Goal: Information Seeking & Learning: Learn about a topic

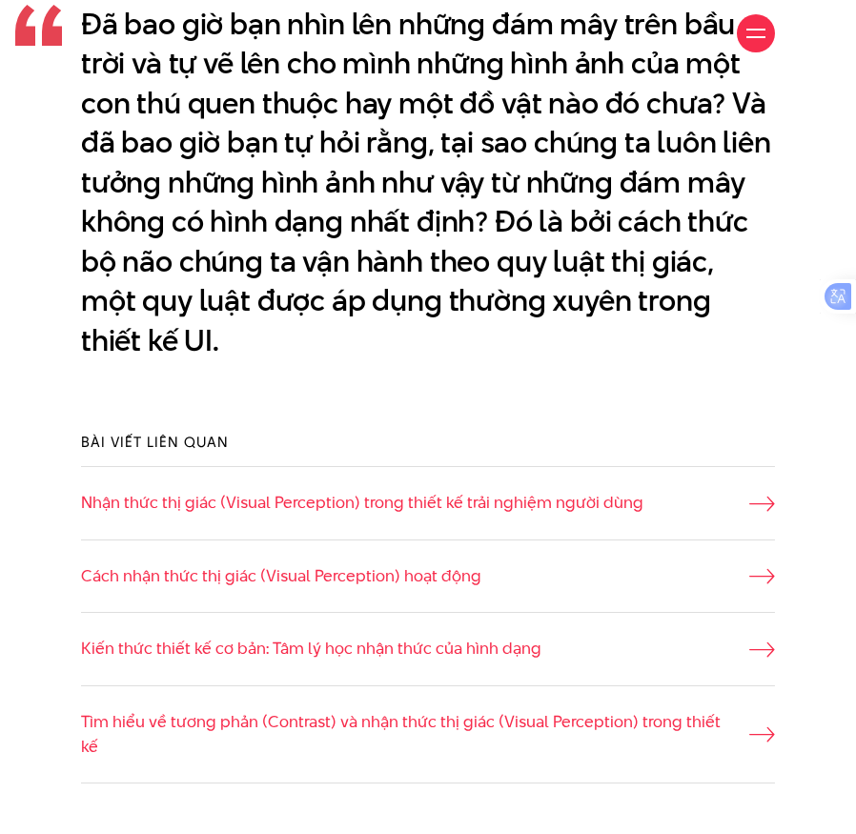
scroll to position [1335, 0]
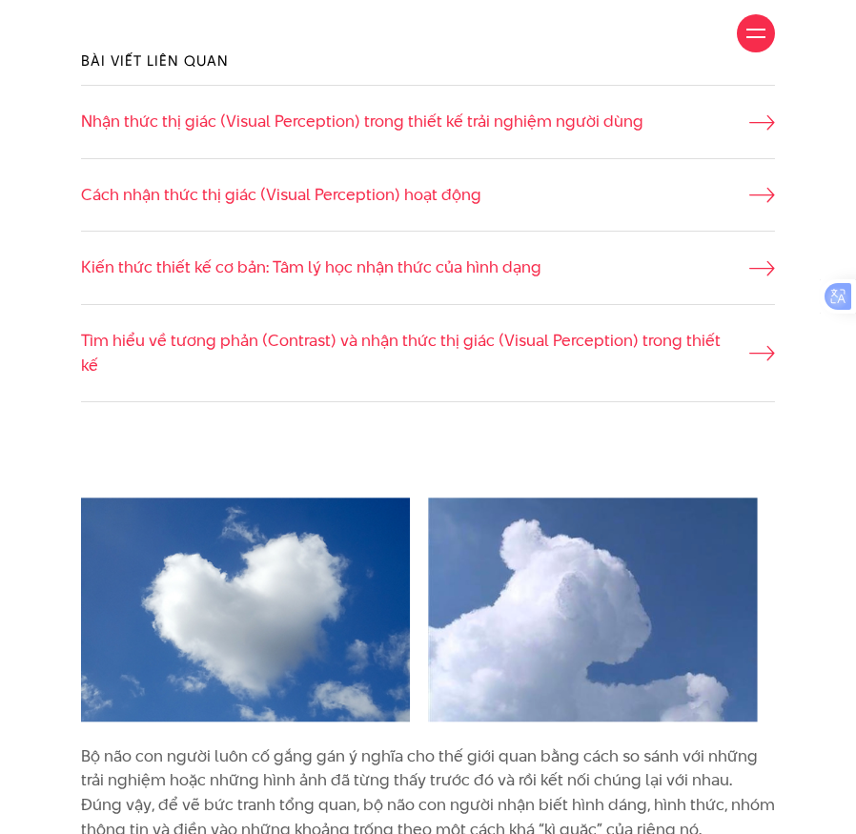
click at [312, 421] on div "Bài viết liên quan Nhận thức thị giác (Visual Perception) trong thiết kế trải n…" at bounding box center [428, 226] width 723 height 409
click at [768, 350] on icon at bounding box center [781, 354] width 26 height 15
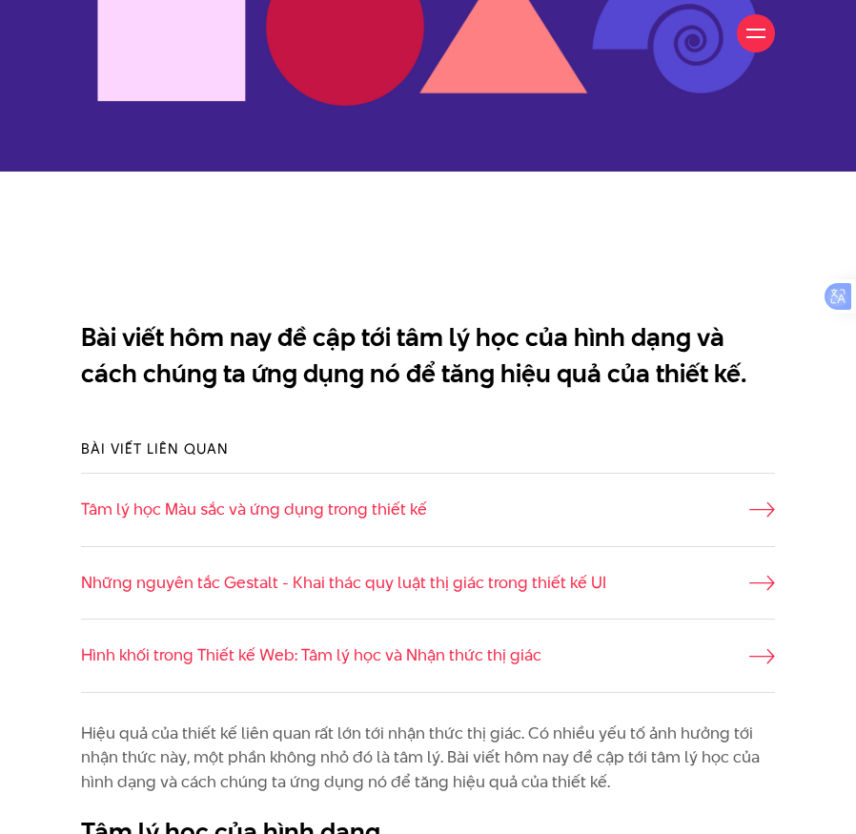
scroll to position [793, 0]
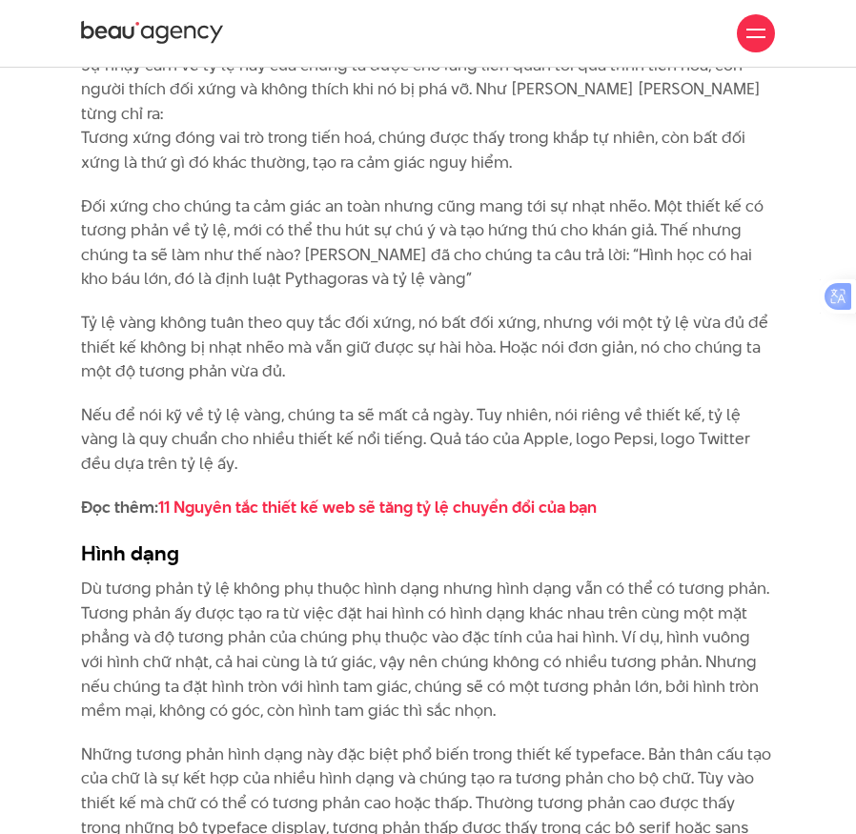
scroll to position [3623, 0]
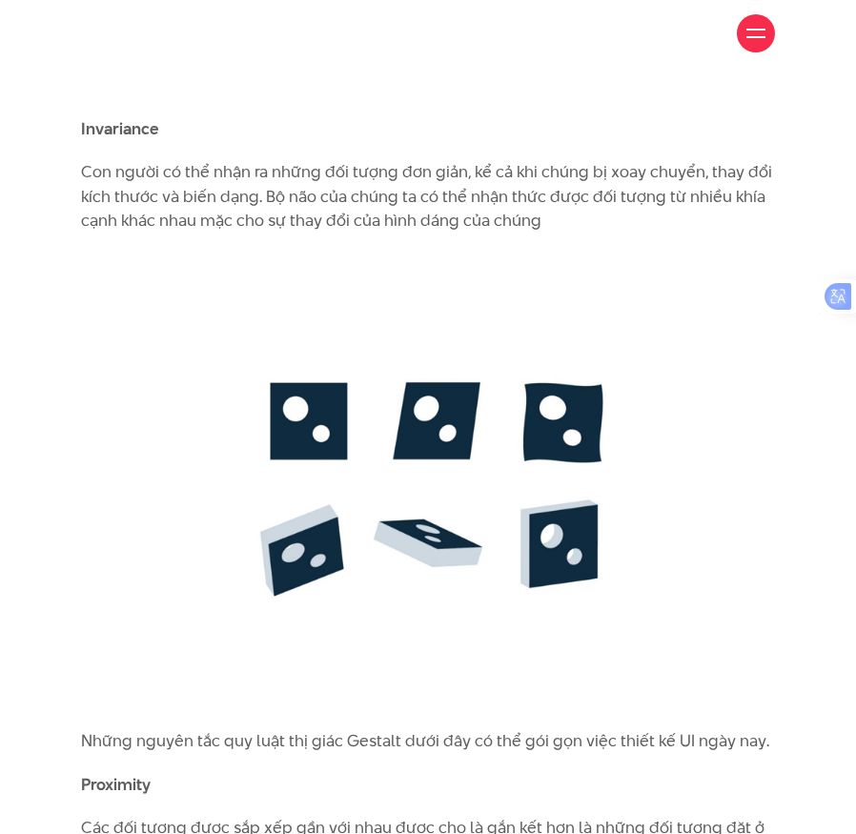
scroll to position [4767, 0]
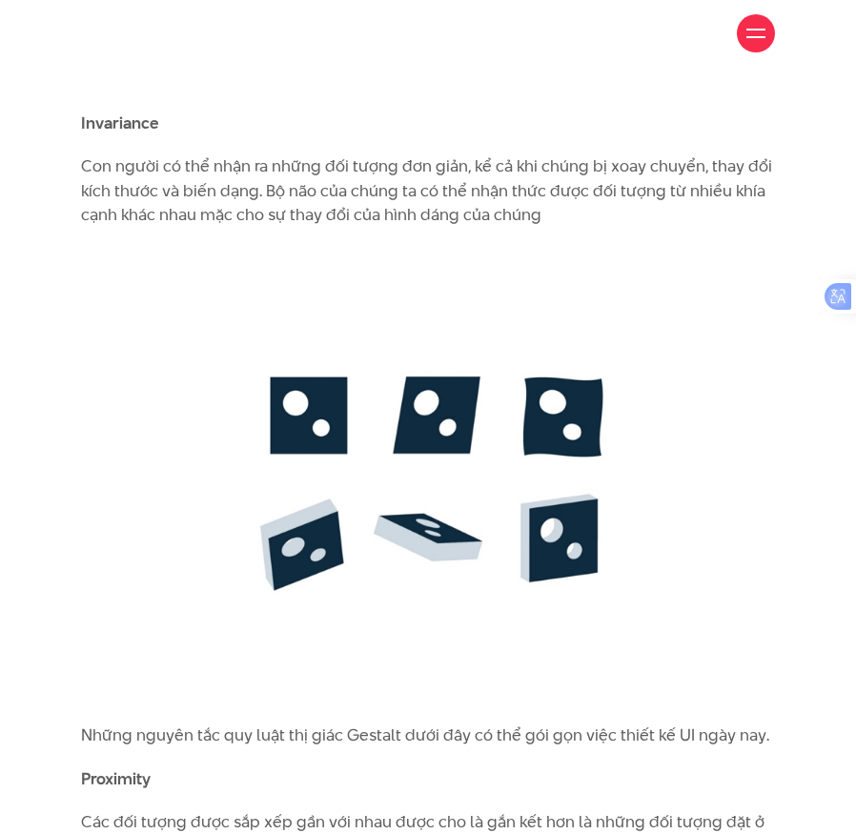
click at [678, 569] on img at bounding box center [428, 476] width 694 height 458
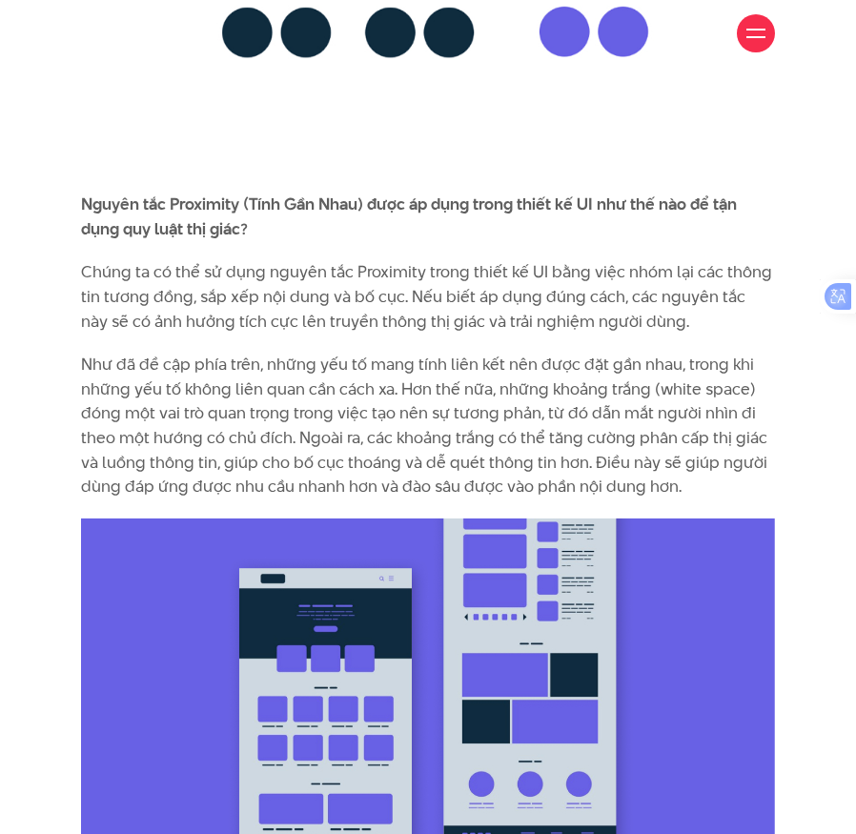
scroll to position [6007, 0]
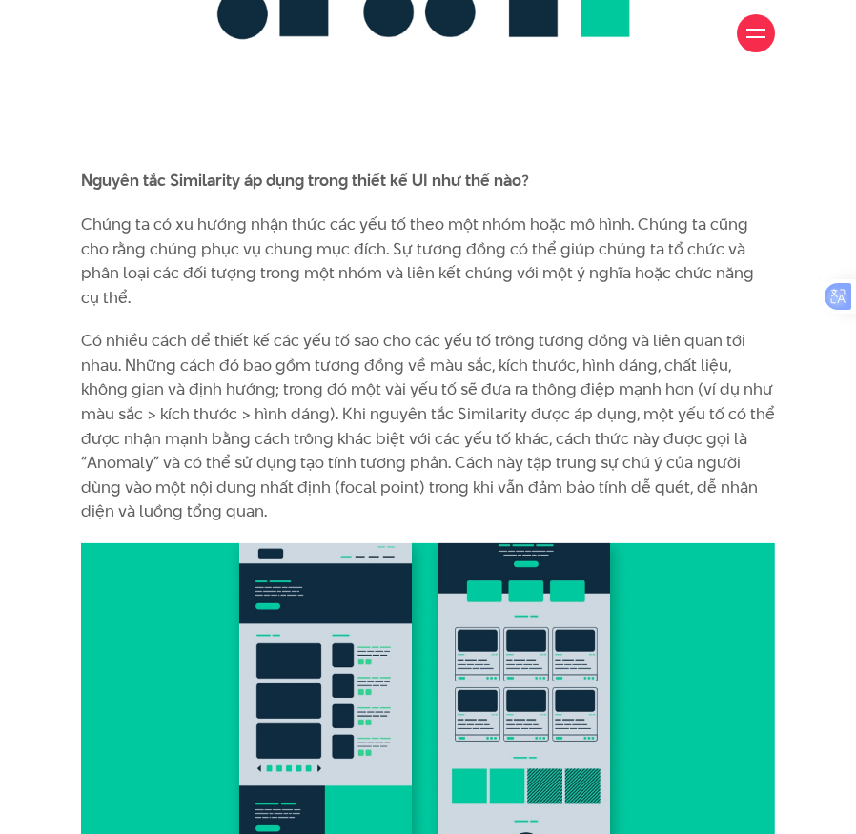
scroll to position [7818, 0]
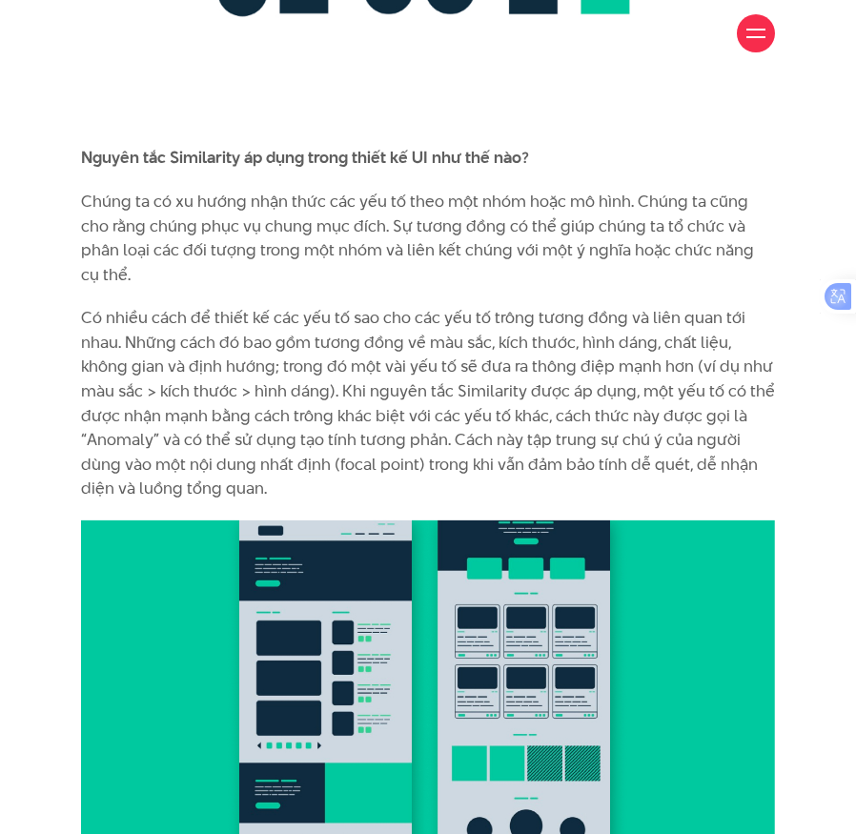
click at [30, 359] on div "Bộ não con người luôn cố gắng gán ý nghĩa cho thế giới quan bằng cách so sánh v…" at bounding box center [428, 310] width 856 height 12727
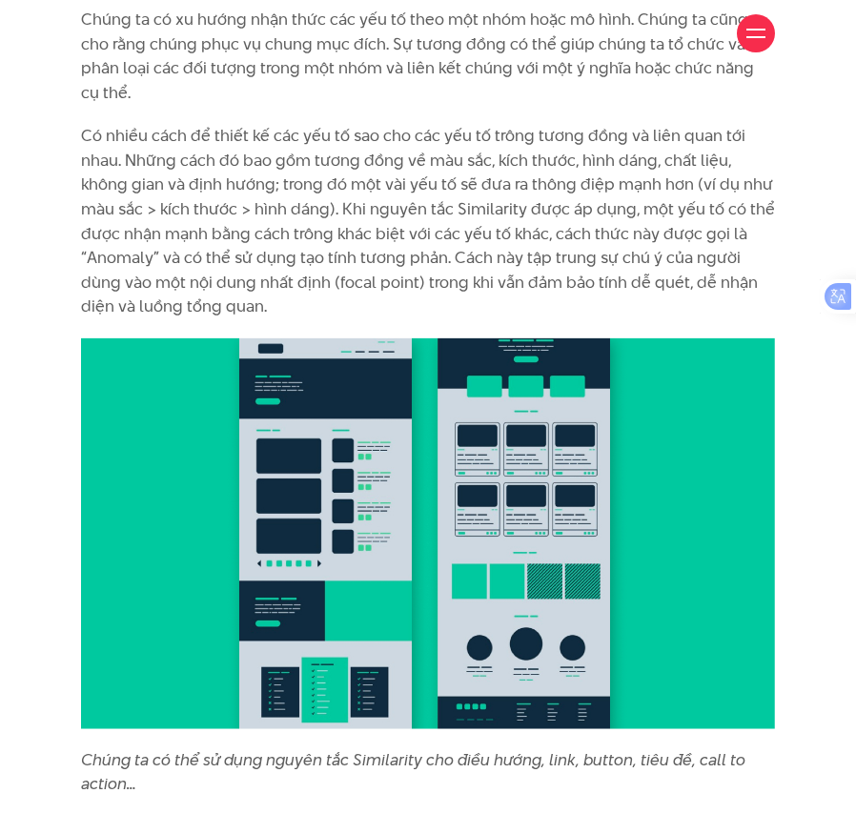
scroll to position [8009, 0]
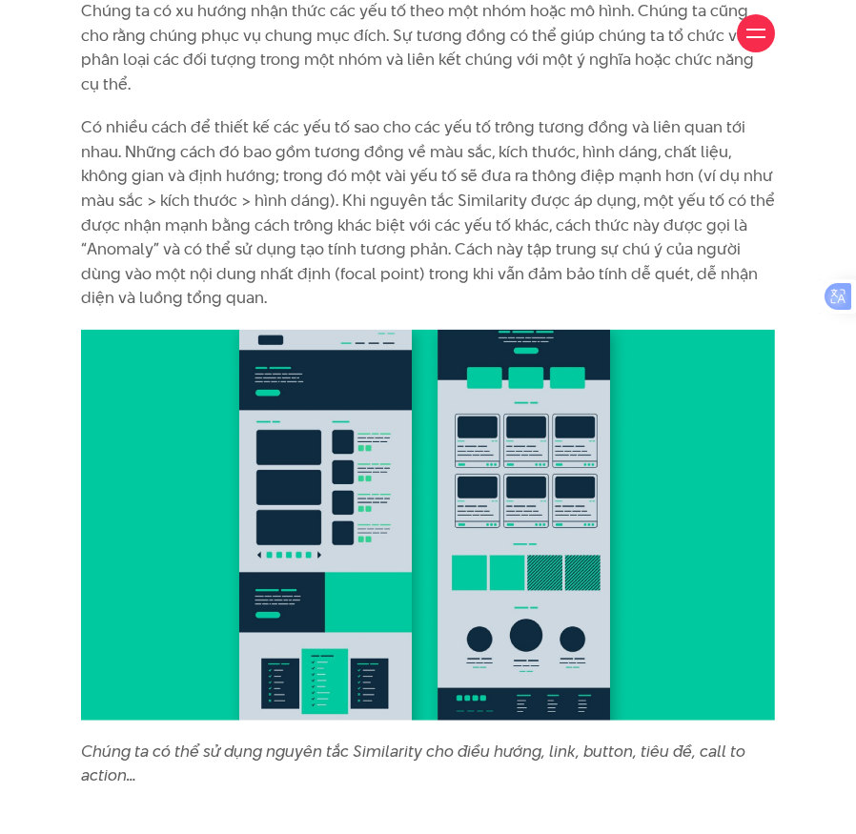
click at [31, 595] on div "Bộ não con người luôn cố gắng gán ý nghĩa cho thế giới quan bằng cách so sánh v…" at bounding box center [428, 120] width 856 height 12727
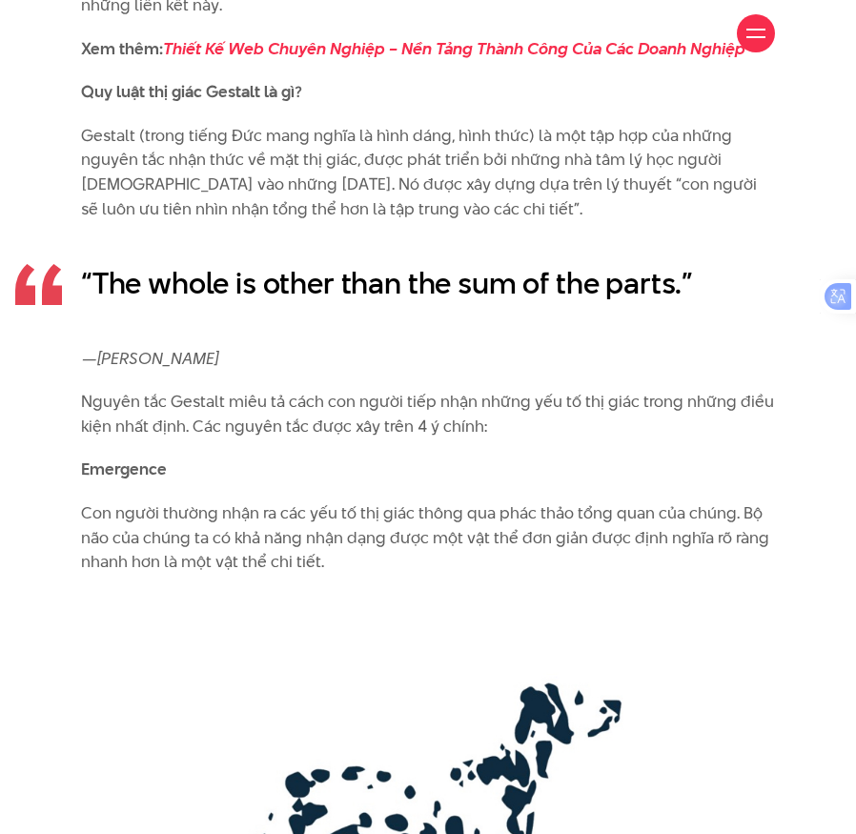
scroll to position [2560, 0]
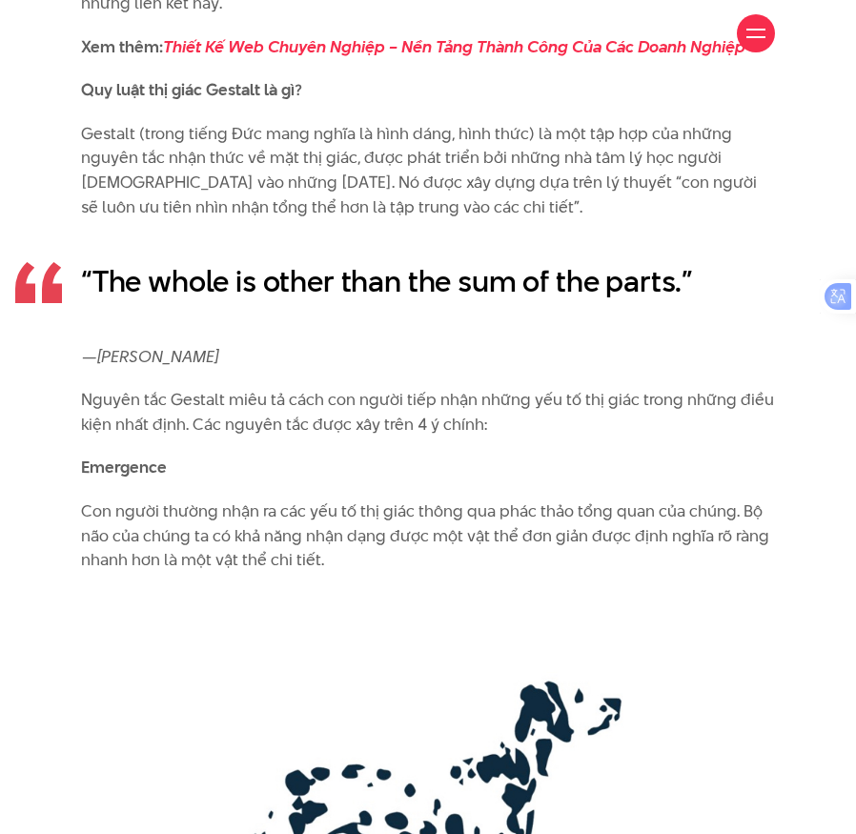
click at [461, 345] on p "—   [PERSON_NAME]" at bounding box center [428, 357] width 694 height 25
click at [506, 210] on p "Gestalt (trong tiếng Đức mang nghĩa là hình dáng, hình thức) là một tập hợp của…" at bounding box center [428, 170] width 694 height 97
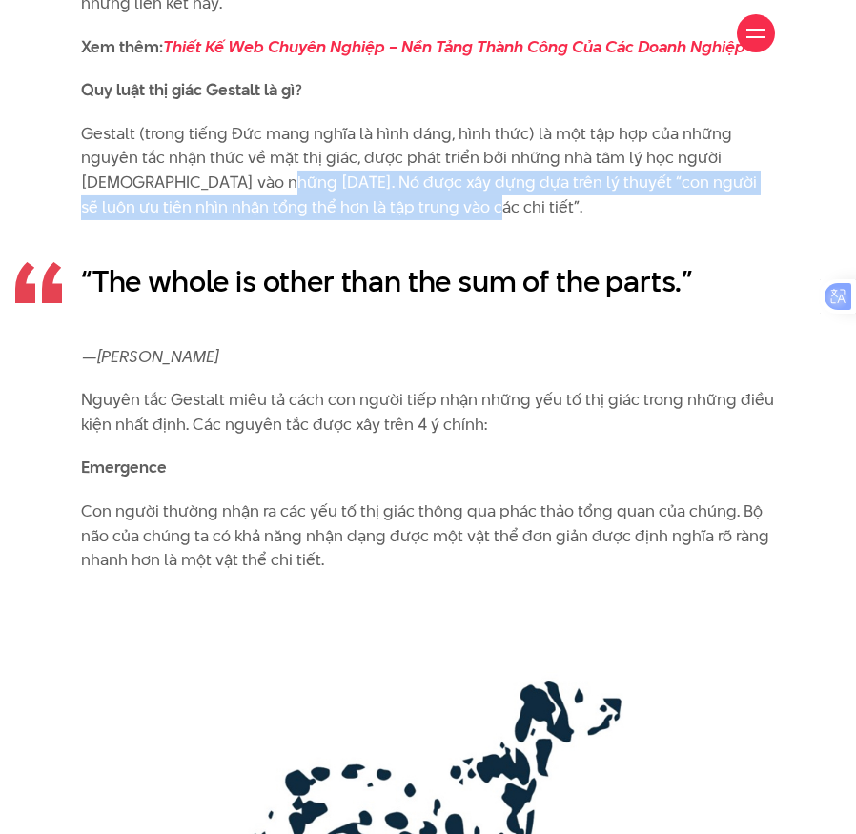
drag, startPoint x: 303, startPoint y: 190, endPoint x: 363, endPoint y: 179, distance: 61.0
click at [514, 215] on p "Gestalt (trong tiếng Đức mang nghĩa là hình dáng, hình thức) là một tập hợp của…" at bounding box center [428, 170] width 694 height 97
copy p "Nó được xây dựng dựa trên lý thuyết “con người sẽ luôn ưu tiên nhìn nhận tổng t…"
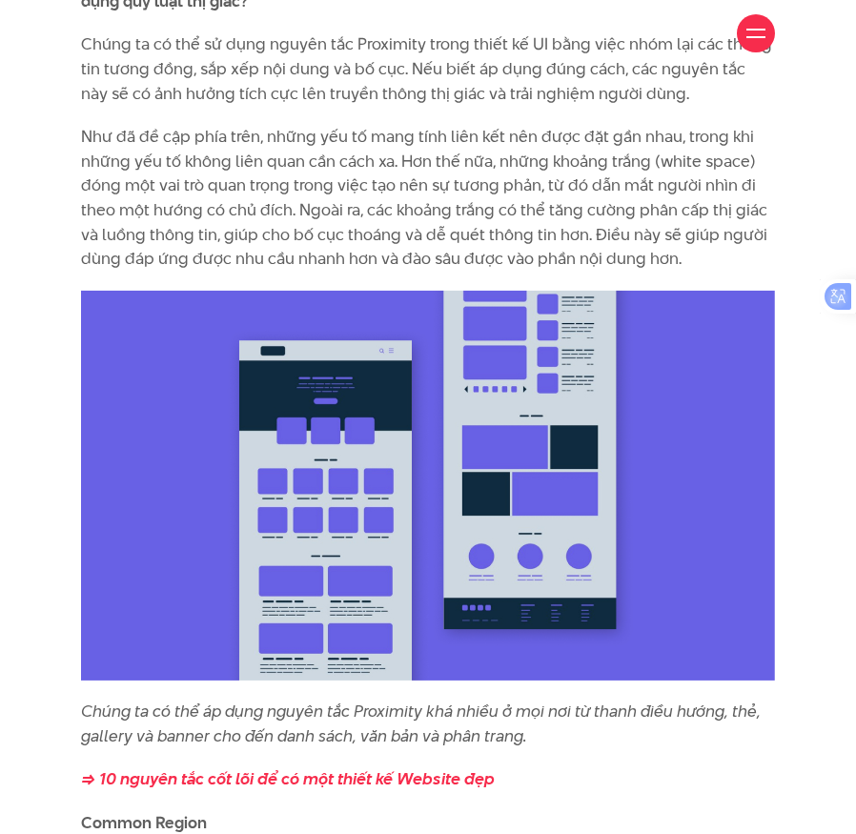
scroll to position [6183, 0]
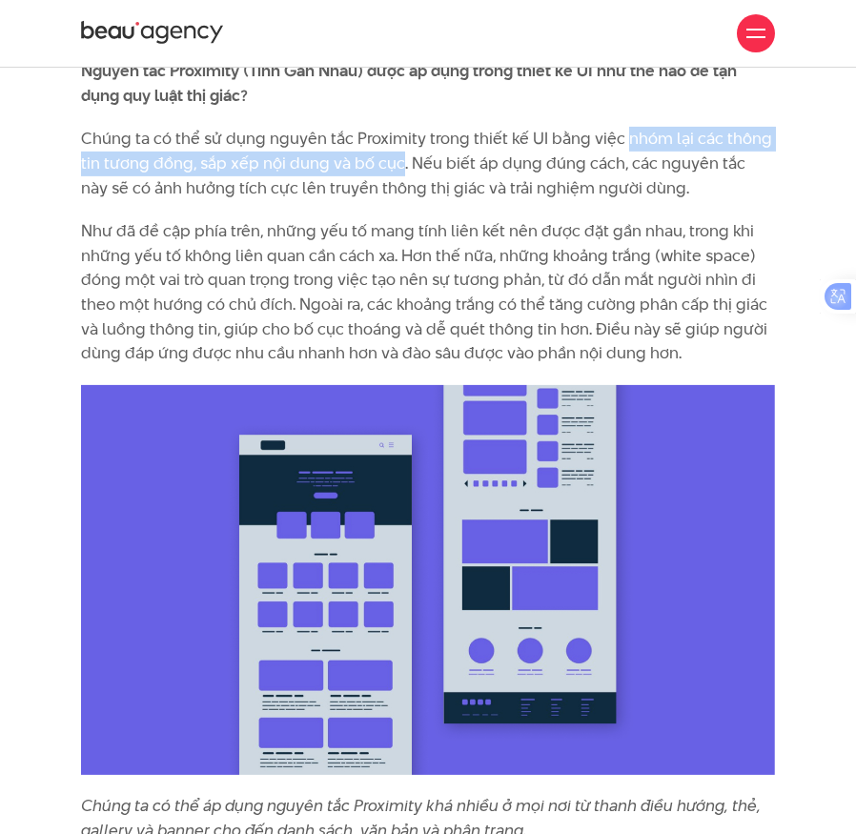
drag, startPoint x: 620, startPoint y: 135, endPoint x: 400, endPoint y: 157, distance: 221.3
click at [400, 157] on p "Chúng ta có thể sử dụng nguyên tắc Proximity trong thiết kế UI bằng việc nhóm l…" at bounding box center [428, 163] width 694 height 73
copy p "nhóm lại các thông tin tương đồng, sắp xếp nội dung và bố cục"
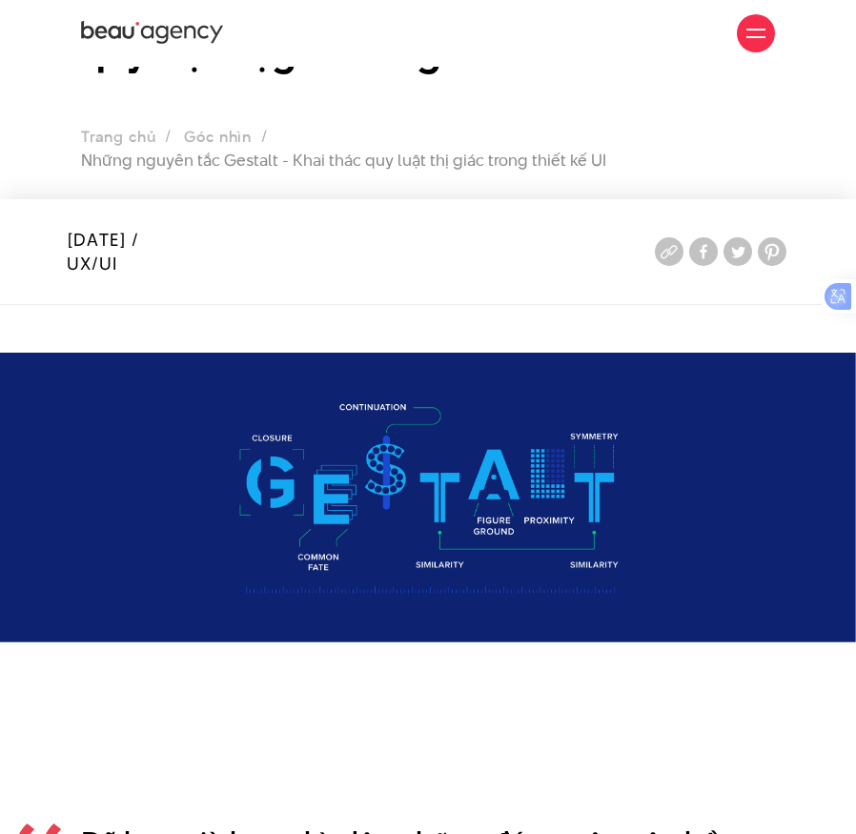
scroll to position [0, 0]
